Goal: Information Seeking & Learning: Learn about a topic

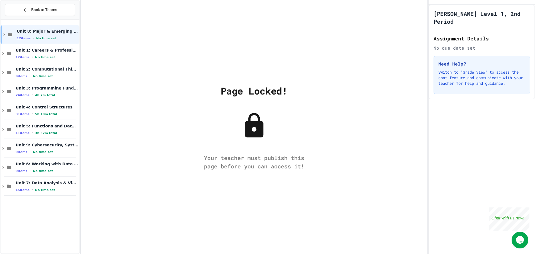
click at [357, 131] on div "Page Locked! Your teacher must publish this page before you can access it!" at bounding box center [254, 127] width 347 height 254
click at [45, 56] on span "No time set" at bounding box center [45, 57] width 20 height 4
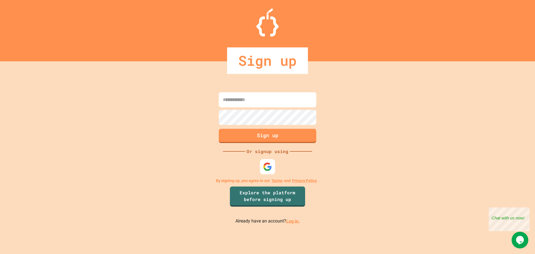
click at [265, 171] on img at bounding box center [267, 166] width 9 height 9
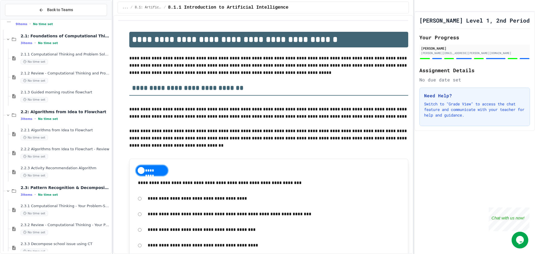
scroll to position [668, 0]
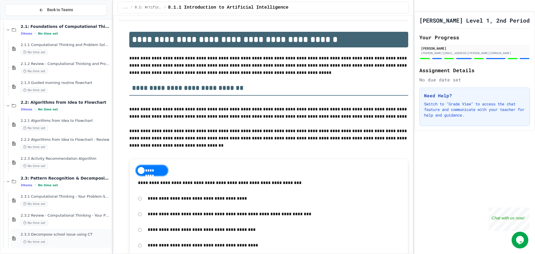
click at [67, 233] on span "2.3.3 Decompose school issue using CT" at bounding box center [66, 234] width 90 height 5
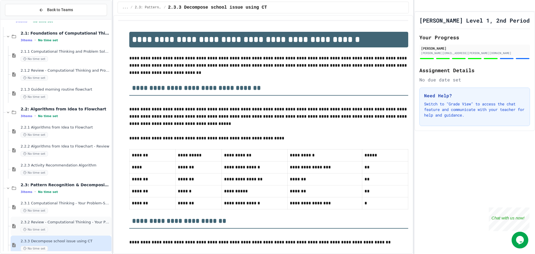
click at [94, 217] on div "2.3.2 Review - Computational Thinking - Your Problem-Solving Toolkit No time set" at bounding box center [61, 226] width 101 height 19
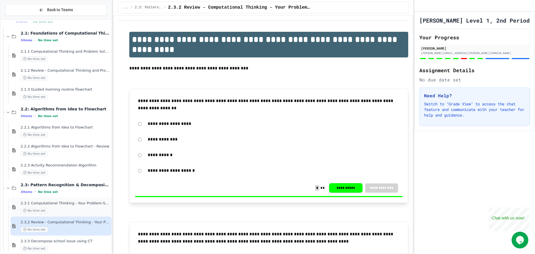
click at [86, 203] on span "2.3.1 Computational Thinking - Your Problem-Solving Toolkit" at bounding box center [66, 203] width 90 height 5
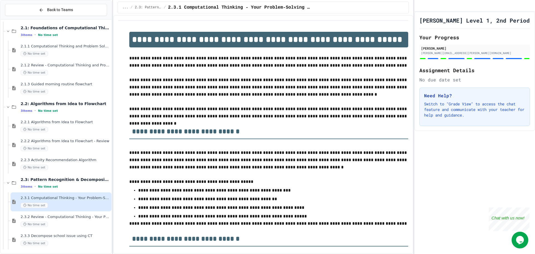
scroll to position [668, 0]
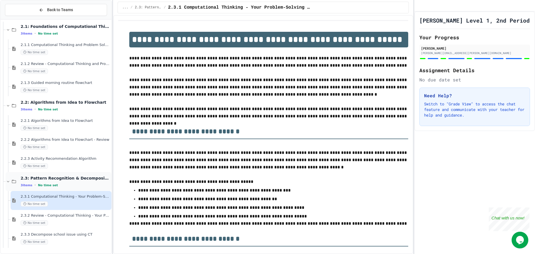
click at [87, 177] on span "2.3: Pattern Recognition & Decomposition" at bounding box center [66, 178] width 90 height 5
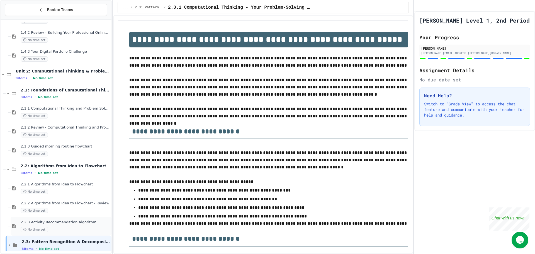
click at [80, 228] on div "No time set" at bounding box center [66, 229] width 90 height 5
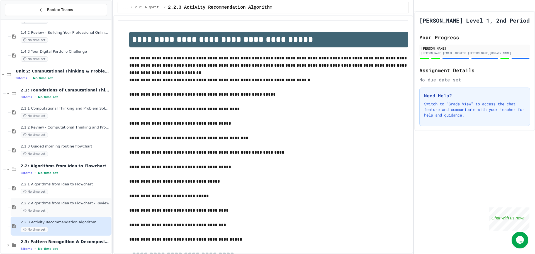
click at [79, 206] on div "2.2.2 Algorithms from Idea to Flowchart - Review No time set" at bounding box center [66, 207] width 90 height 12
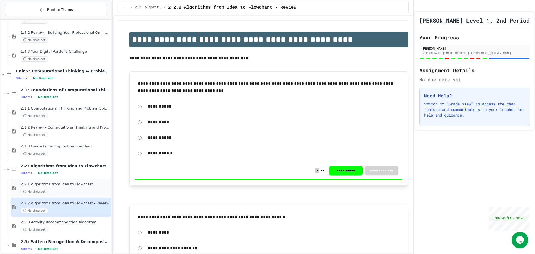
click at [79, 192] on div "No time set" at bounding box center [66, 191] width 90 height 5
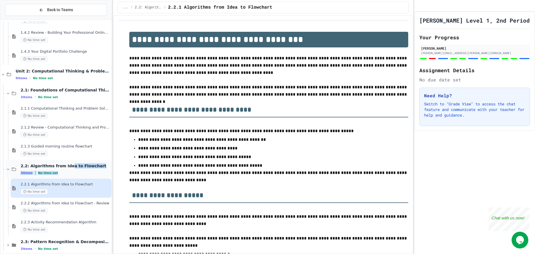
click at [64, 169] on div "2.2: Algorithms from Idea to Flowchart 3 items • No time set" at bounding box center [66, 169] width 90 height 12
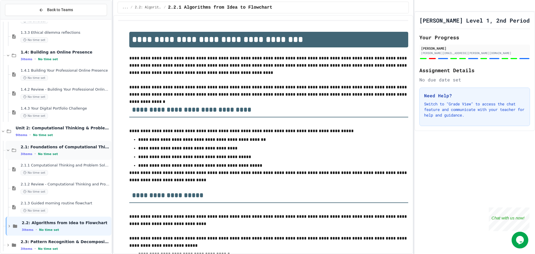
click at [54, 152] on div "3 items • No time set" at bounding box center [66, 154] width 90 height 4
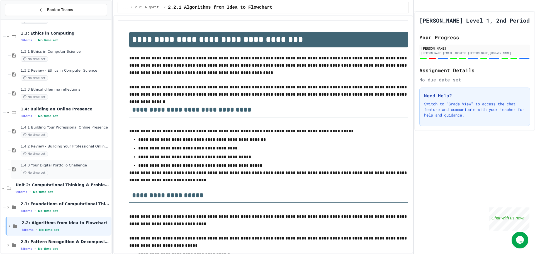
click at [53, 175] on div "No time set" at bounding box center [66, 172] width 90 height 5
